Goal: Use online tool/utility: Use online tool/utility

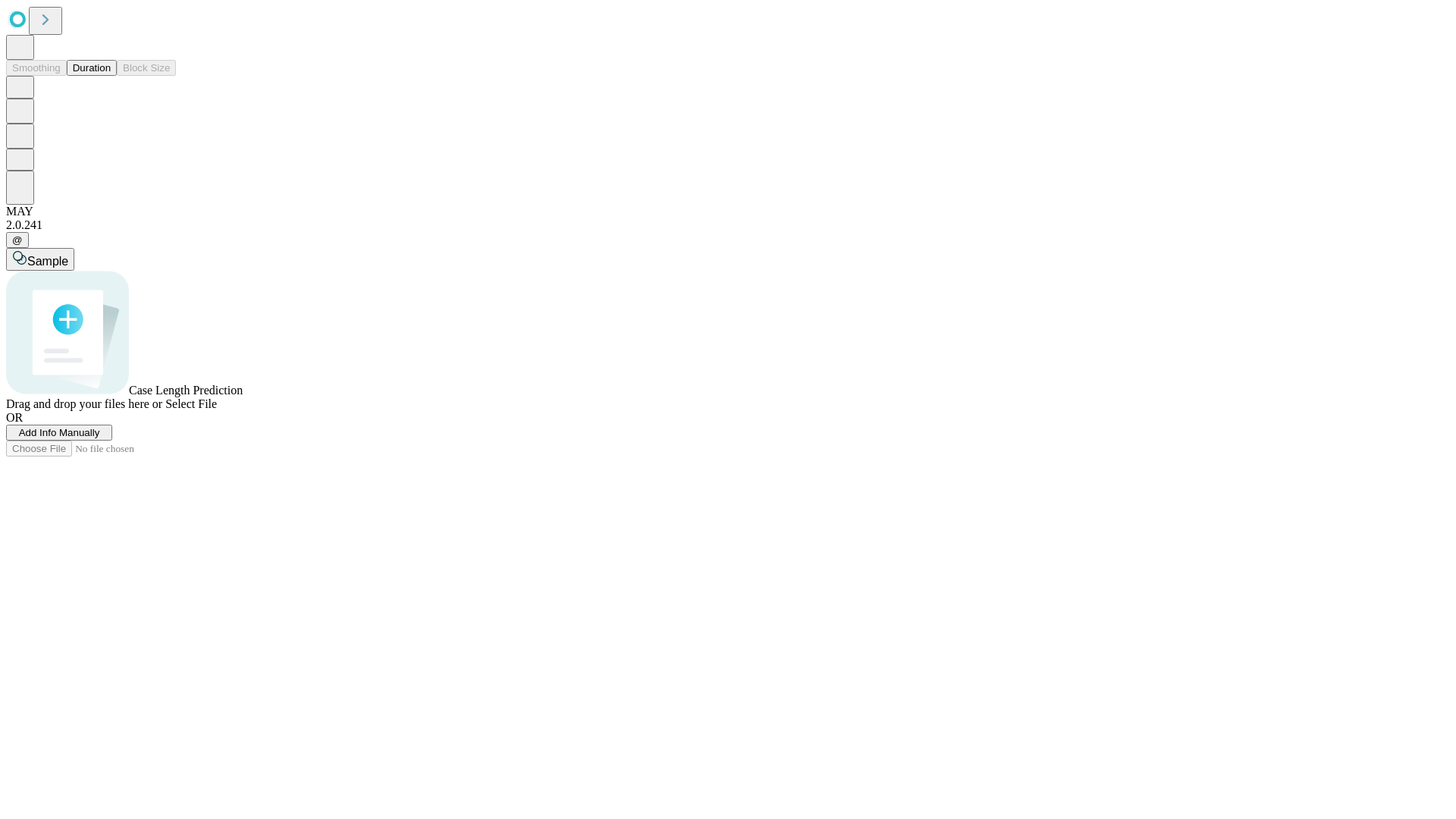
click at [100, 438] on span "Add Info Manually" at bounding box center [59, 432] width 81 height 11
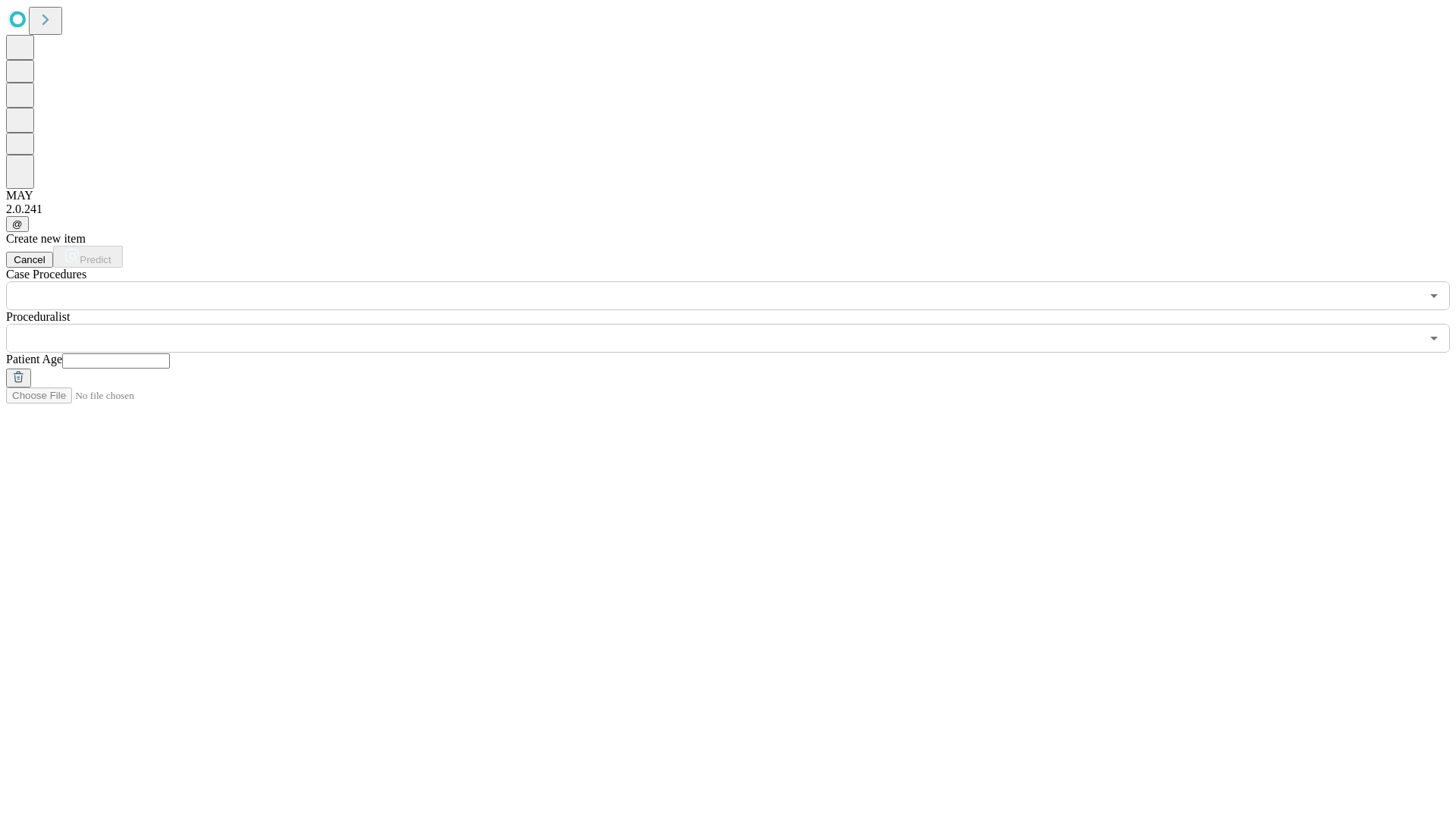
click at [170, 353] on input "text" at bounding box center [116, 360] width 108 height 15
type input "**"
click at [738, 323] on input "text" at bounding box center [713, 337] width 1414 height 29
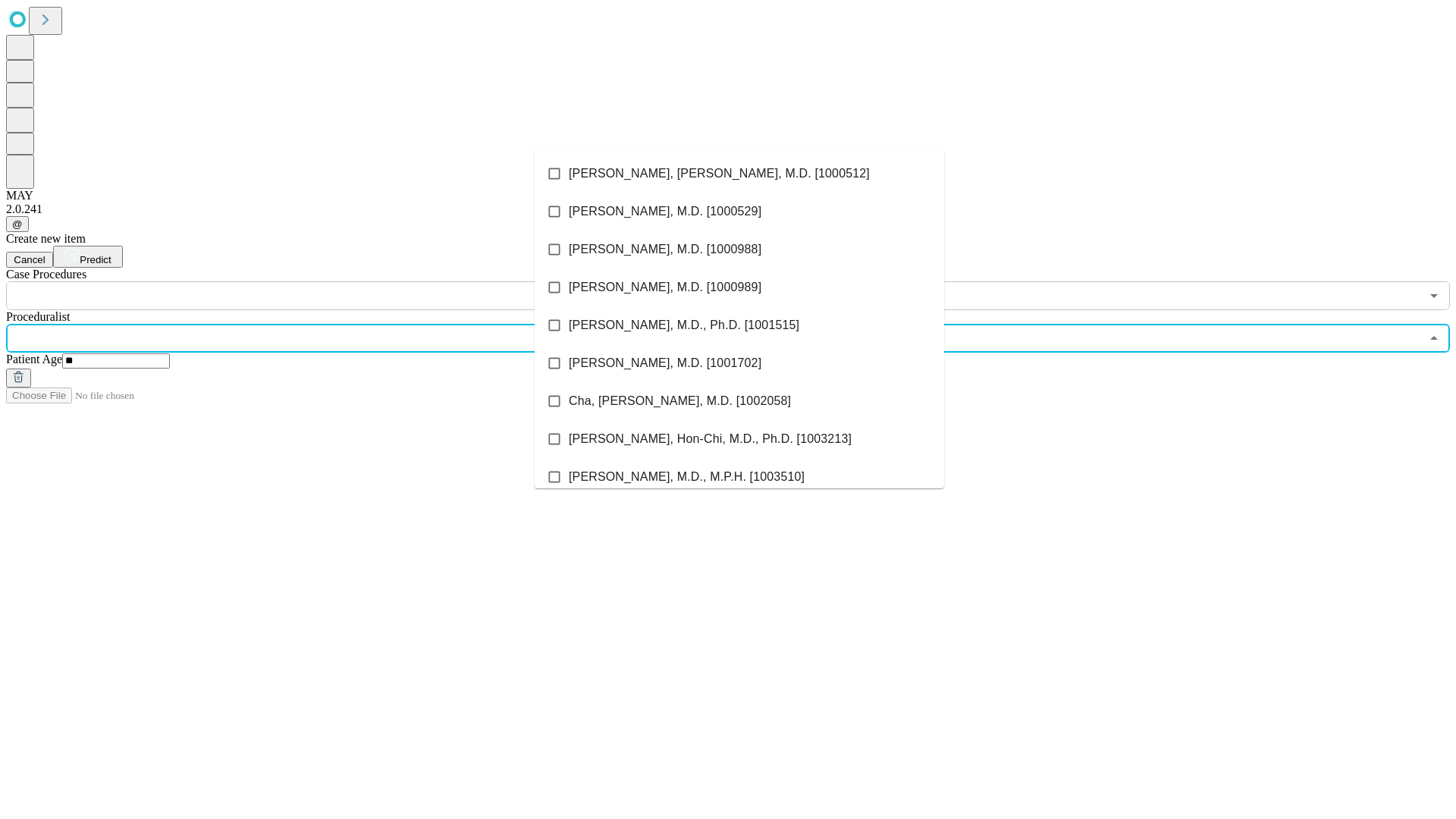
click at [739, 174] on li "[PERSON_NAME], [PERSON_NAME], M.D. [1000512]" at bounding box center [739, 174] width 409 height 38
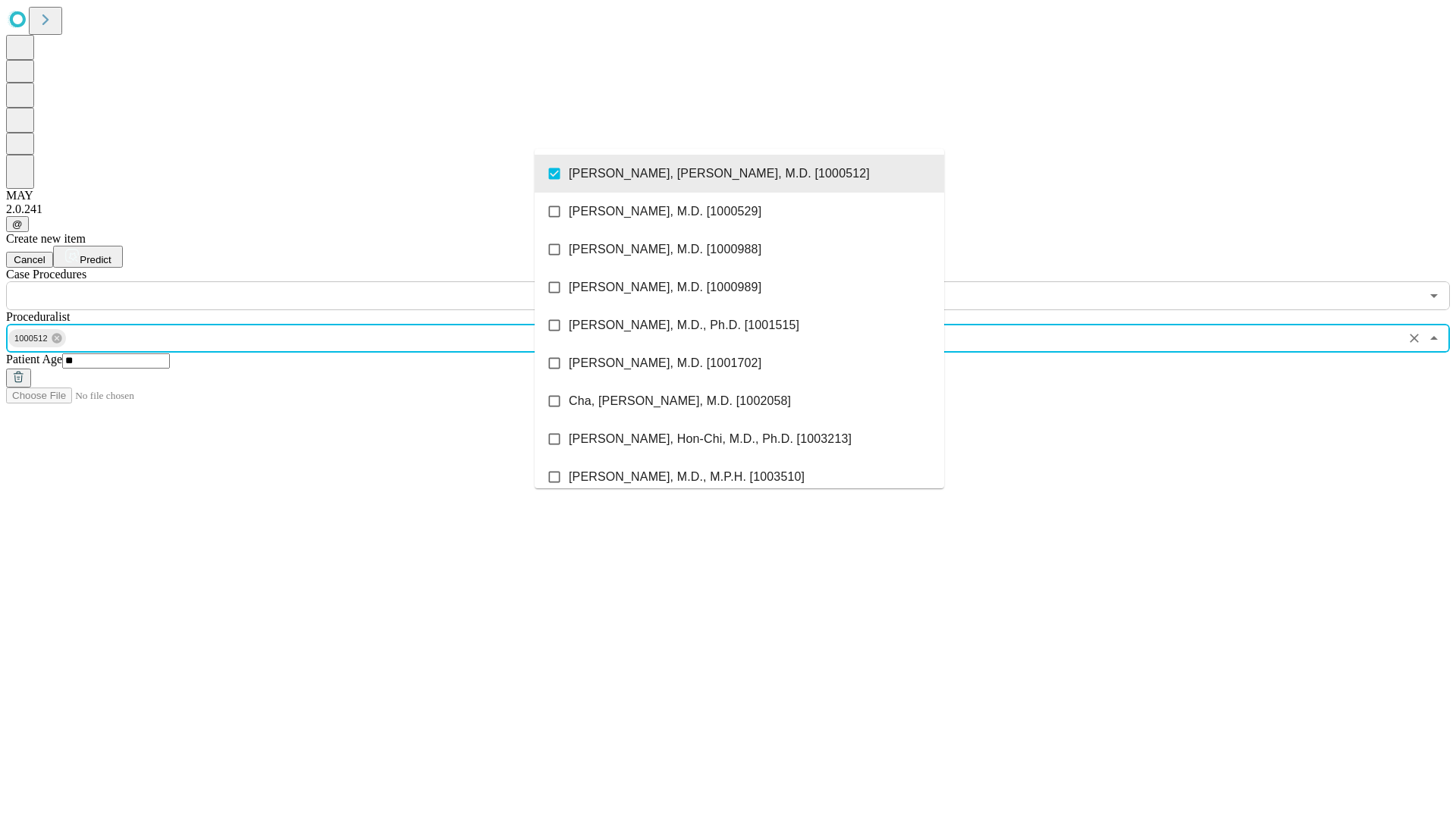
click at [318, 281] on input "text" at bounding box center [713, 295] width 1414 height 29
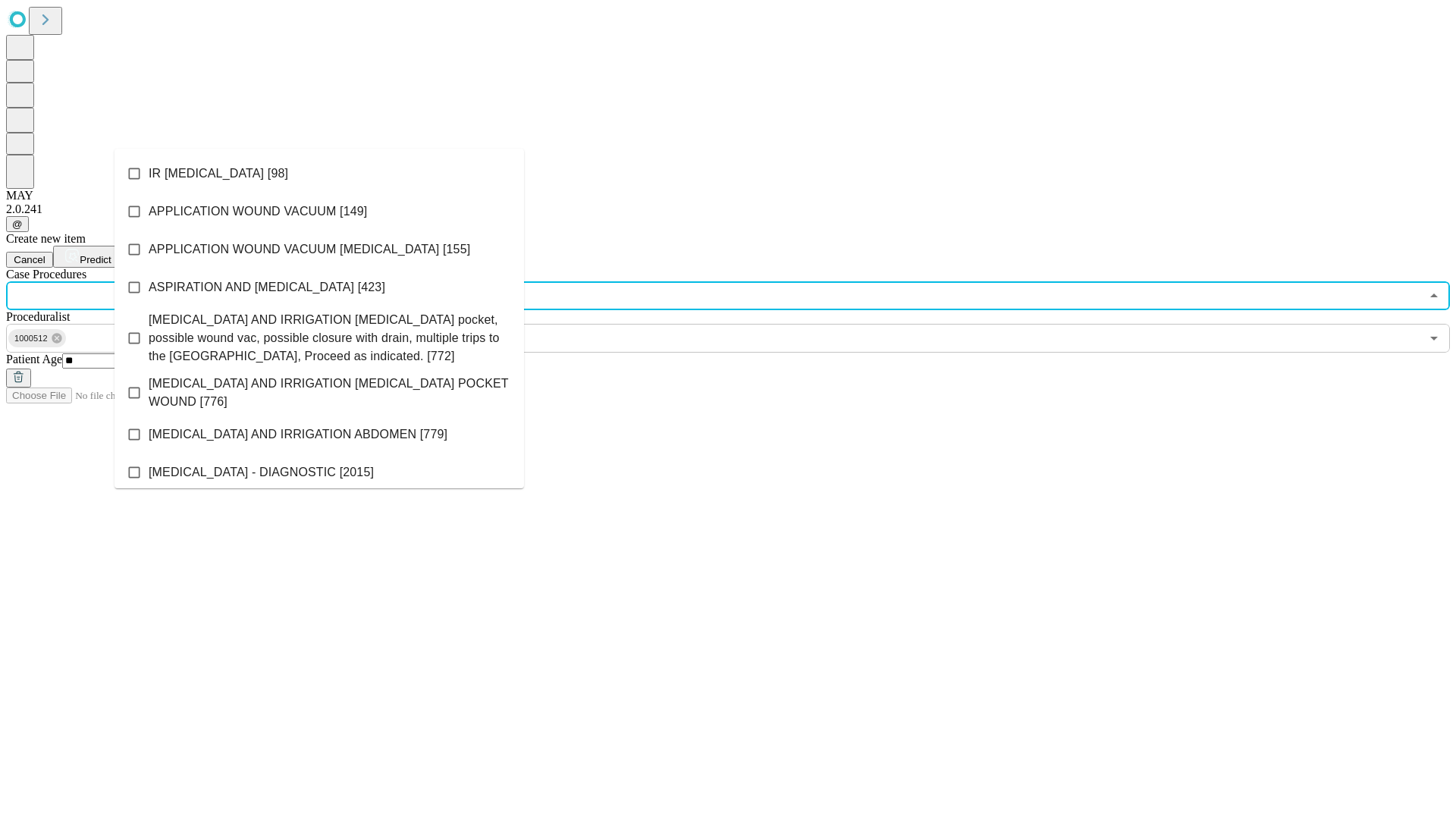
click at [319, 174] on li "IR [MEDICAL_DATA] [98]" at bounding box center [319, 174] width 409 height 38
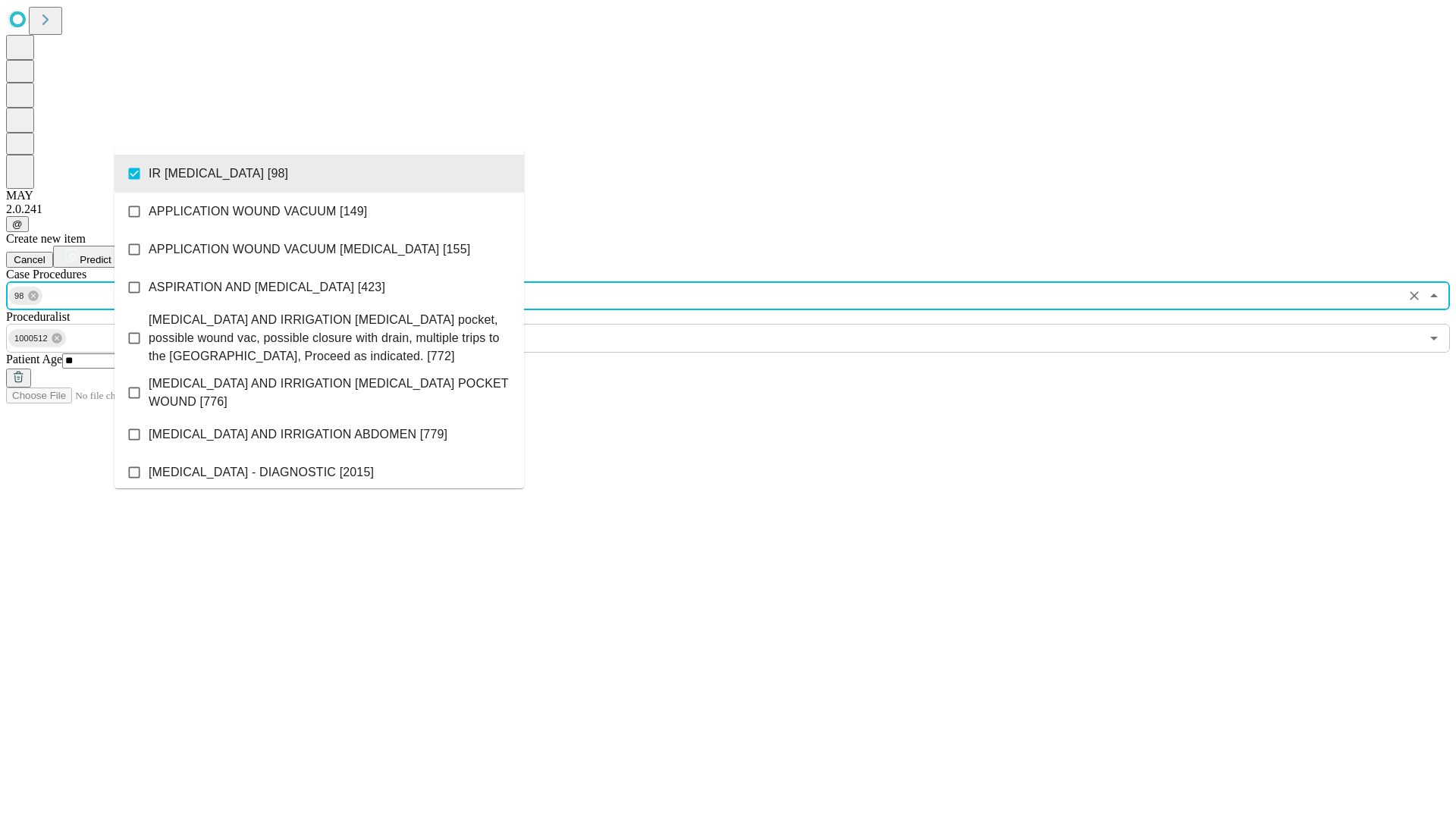
click at [111, 254] on span "Predict" at bounding box center [95, 259] width 31 height 11
